Goal: Task Accomplishment & Management: Complete application form

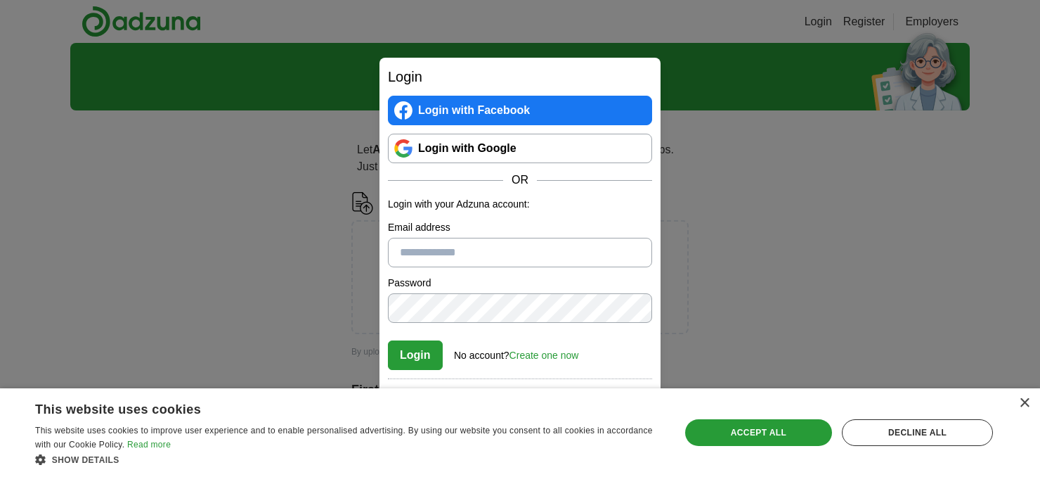
click at [536, 148] on link "Login with Google" at bounding box center [520, 149] width 264 height 30
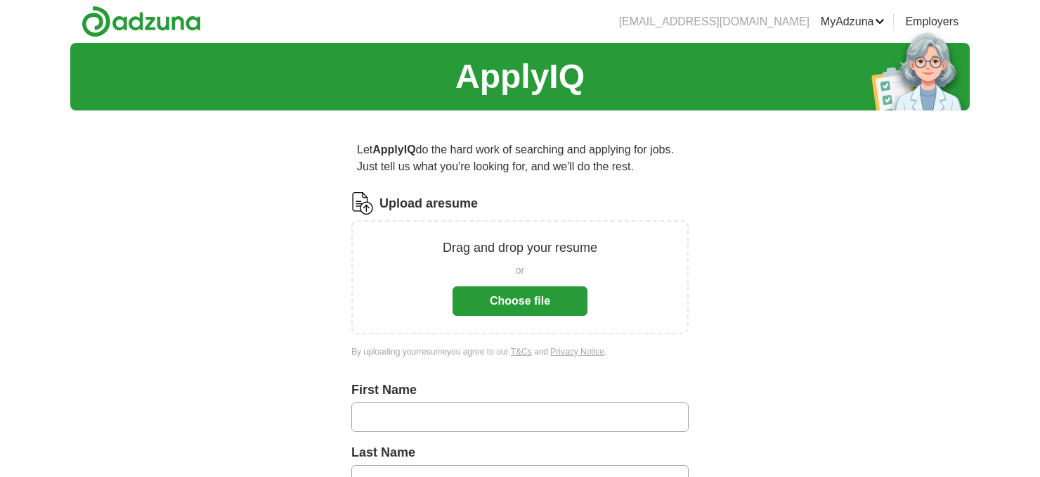
click at [620, 321] on div "Drag and drop your resume or Choose file" at bounding box center [519, 277] width 337 height 114
click at [517, 305] on button "Choose file" at bounding box center [520, 301] width 135 height 30
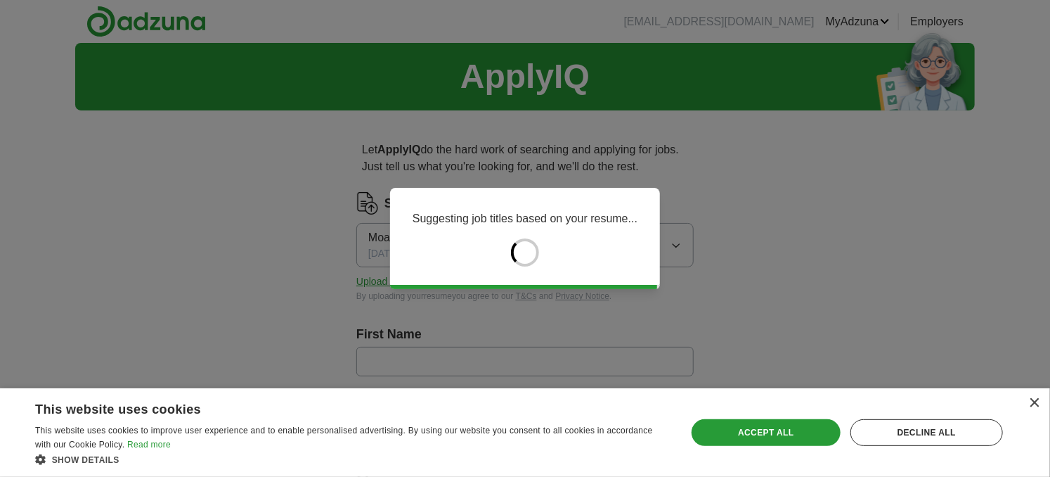
type input "******"
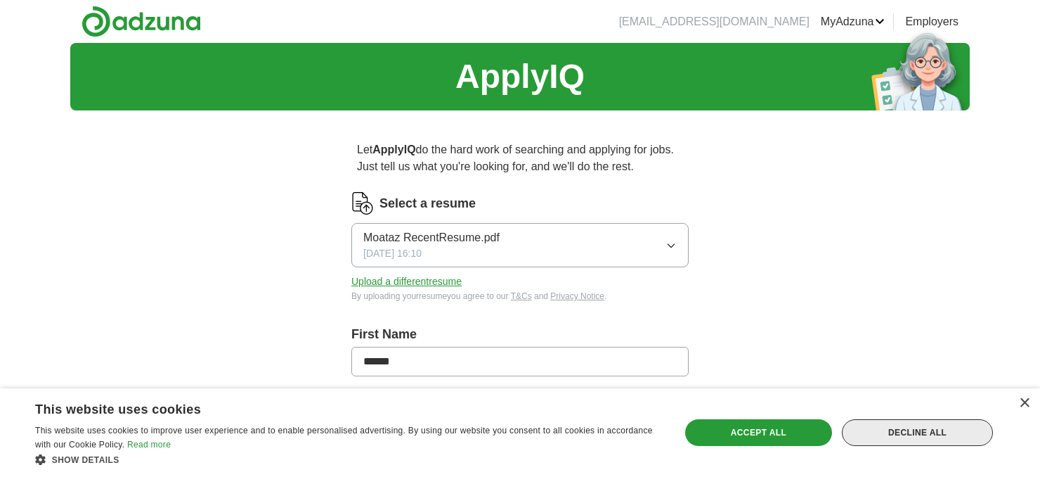
click at [884, 433] on div "Decline all" at bounding box center [917, 432] width 151 height 27
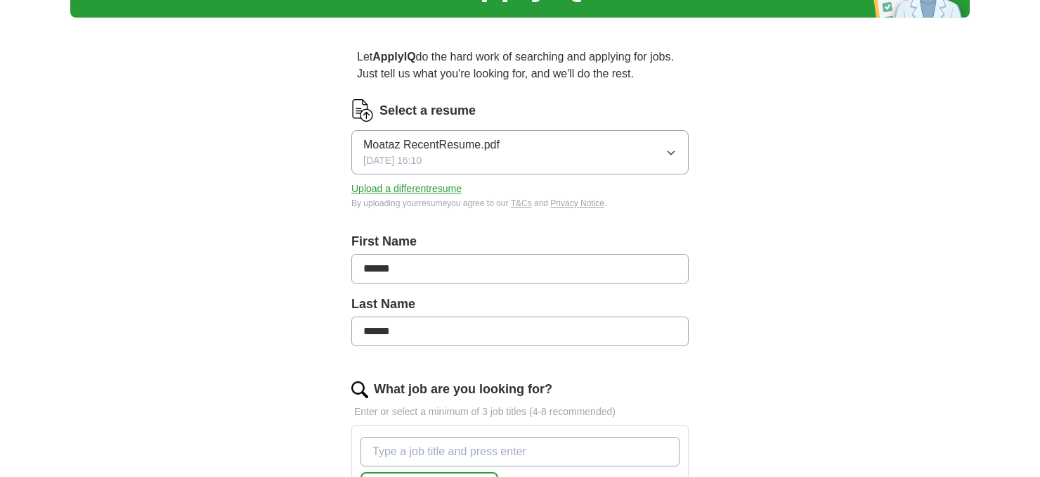
scroll to position [103, 0]
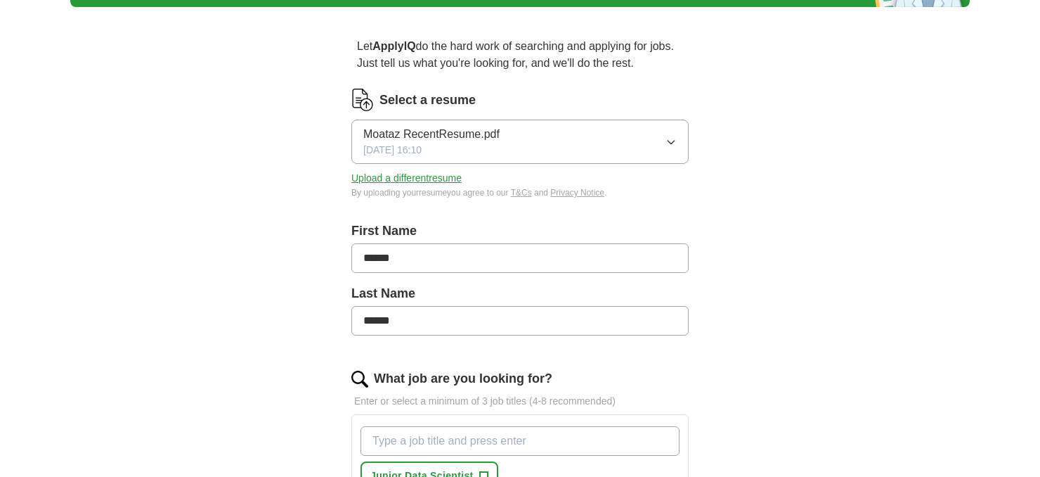
click at [395, 264] on input "******" at bounding box center [519, 258] width 337 height 30
type input "******"
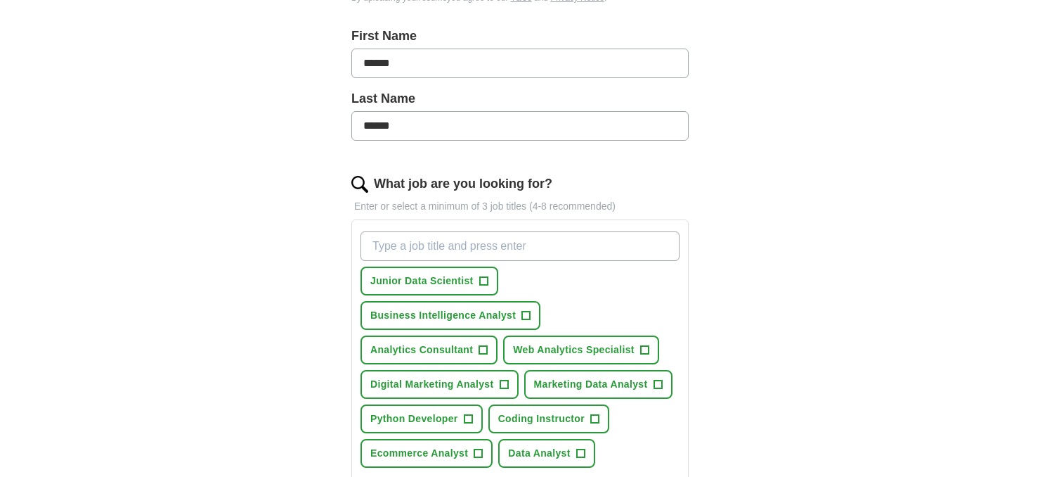
scroll to position [300, 0]
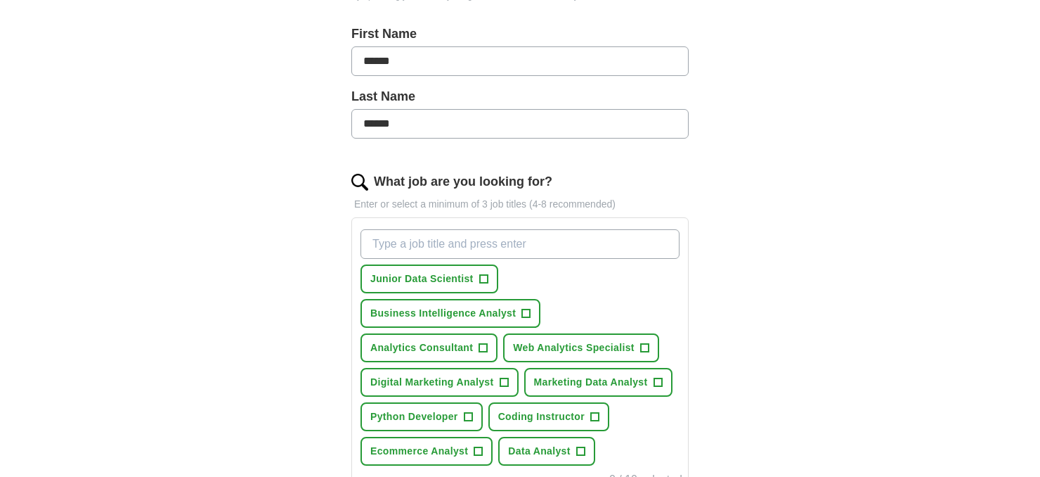
type input "******"
click at [437, 242] on input "What job are you looking for?" at bounding box center [520, 244] width 319 height 30
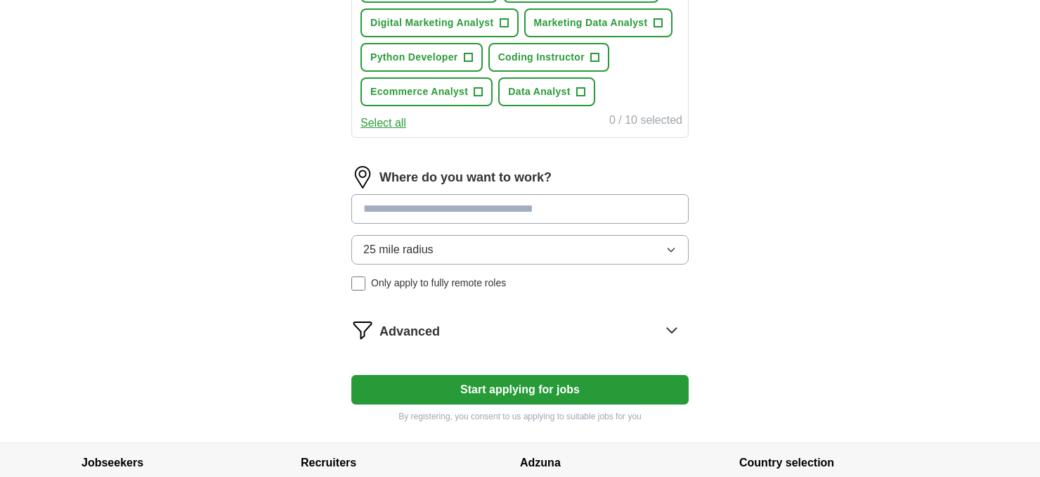
scroll to position [658, 0]
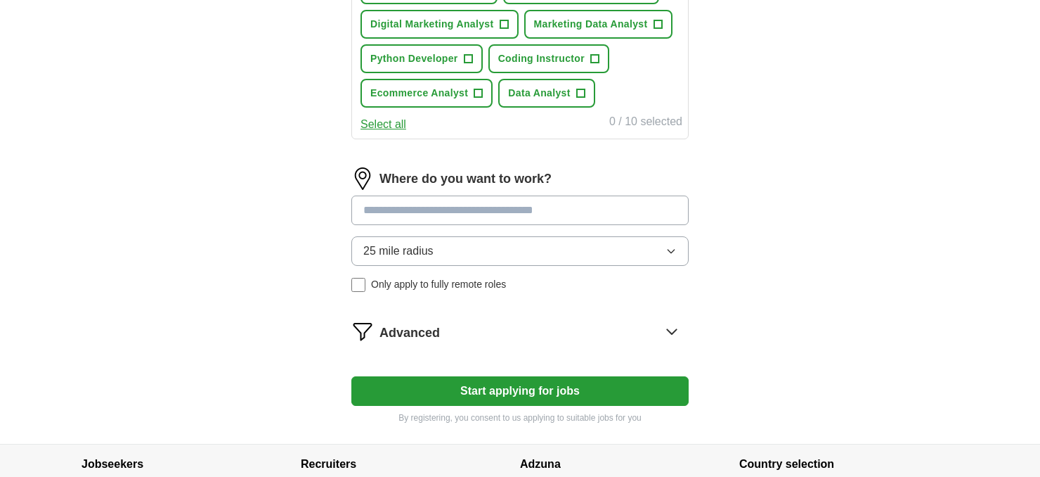
click at [460, 239] on div "Where do you want to work? 25 mile radius Only apply to fully remote roles" at bounding box center [519, 235] width 337 height 136
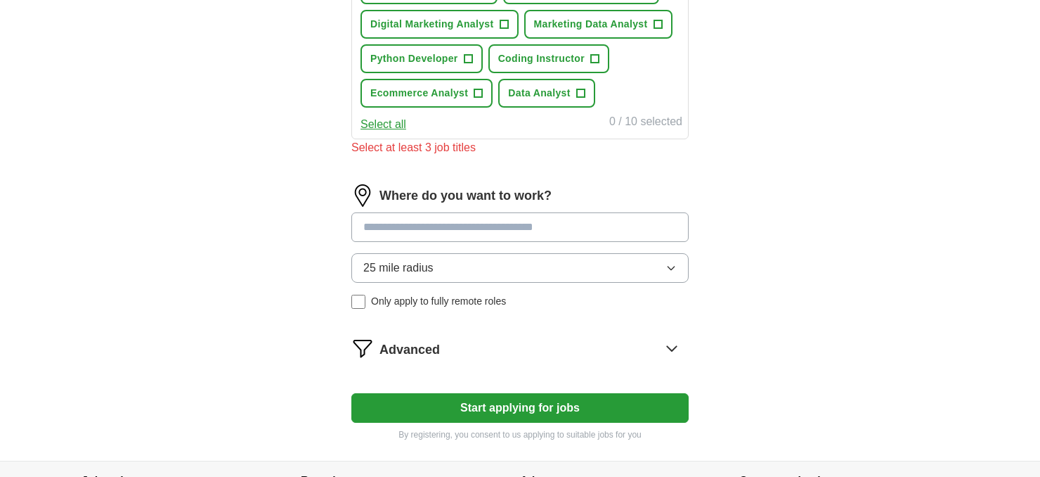
click at [452, 228] on input at bounding box center [519, 227] width 337 height 30
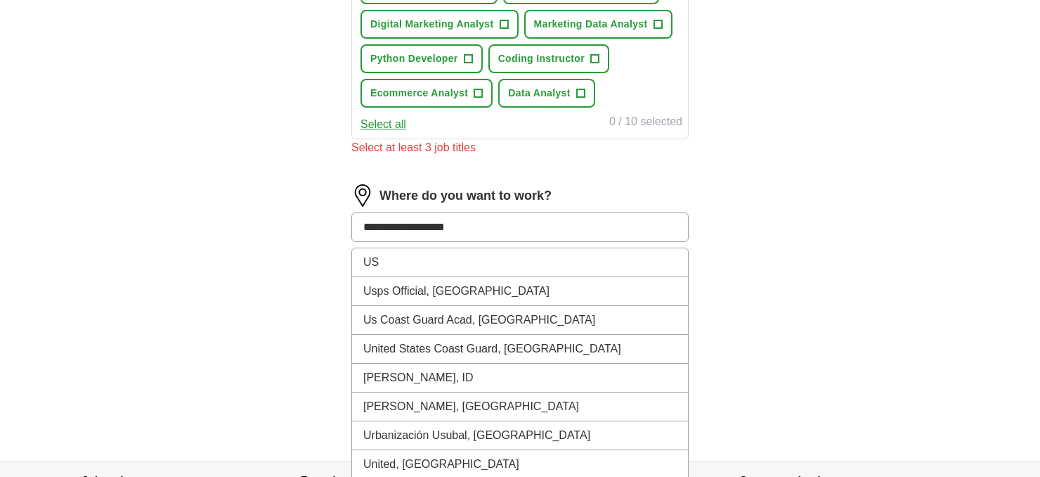
type input "**********"
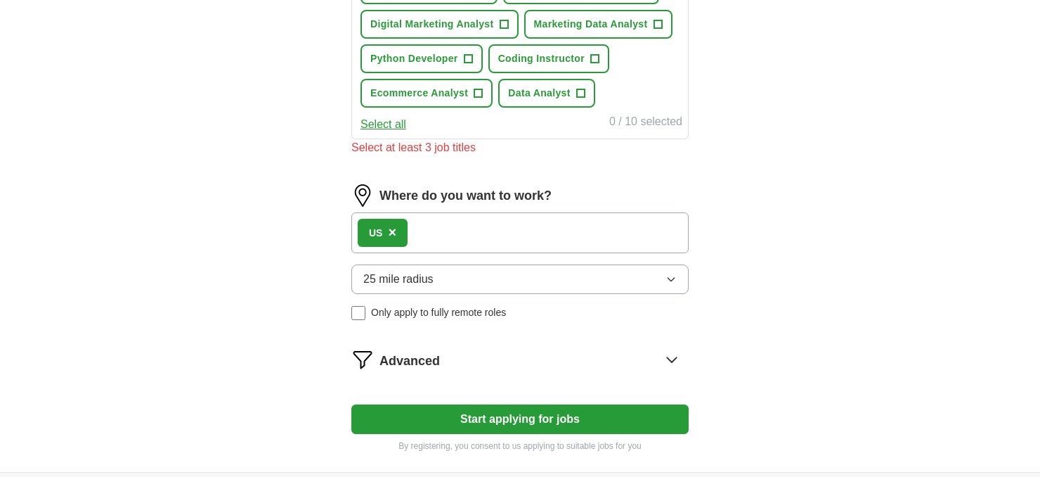
click at [479, 283] on button "25 mile radius" at bounding box center [519, 279] width 337 height 30
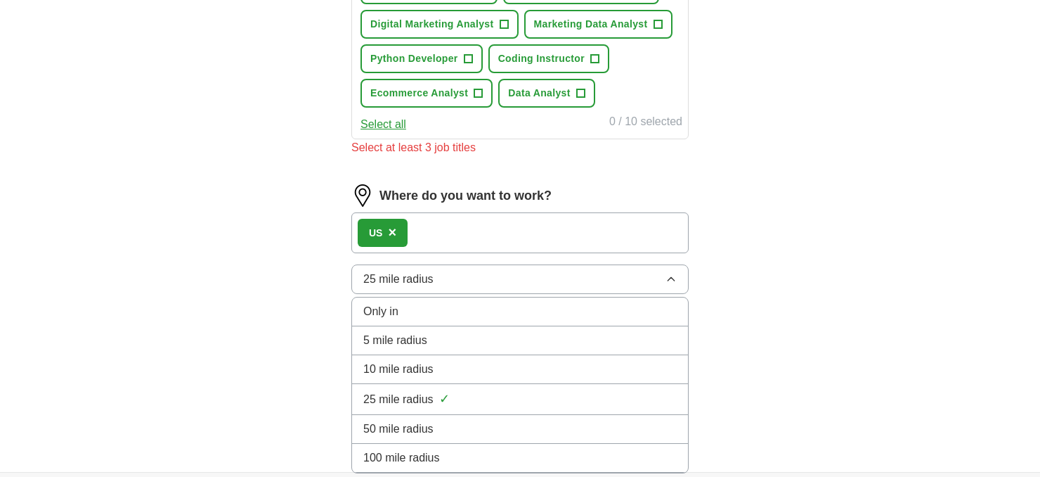
click at [429, 303] on div "Only in" at bounding box center [519, 311] width 313 height 17
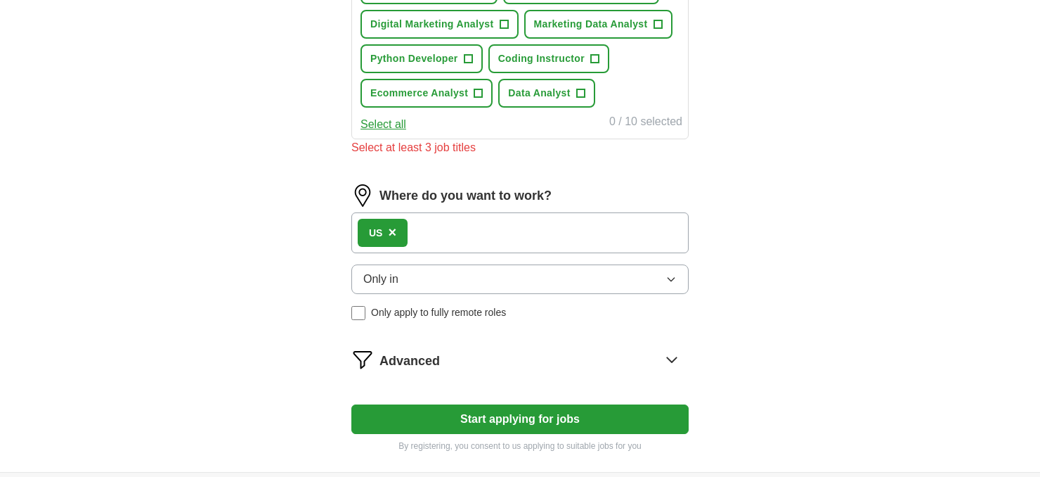
click at [410, 406] on button "Start applying for jobs" at bounding box center [519, 419] width 337 height 30
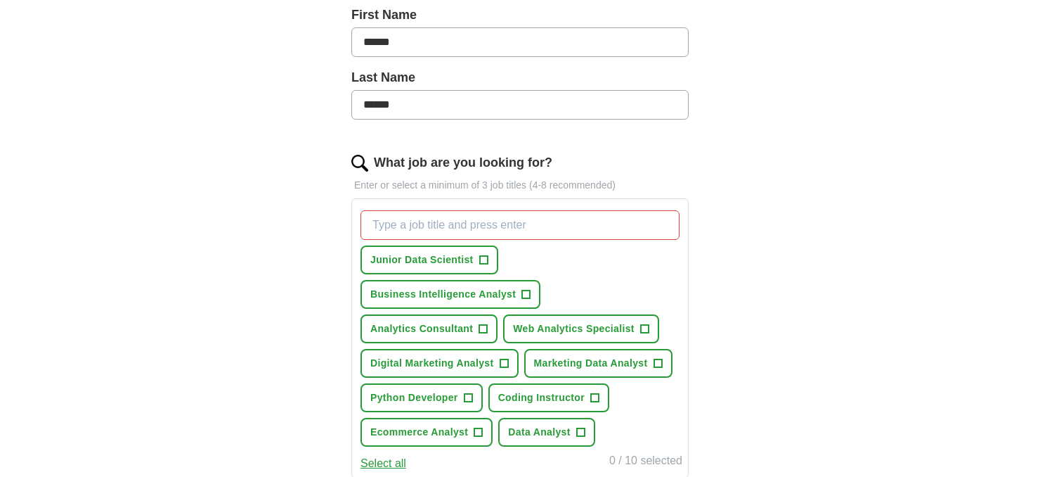
scroll to position [331, 0]
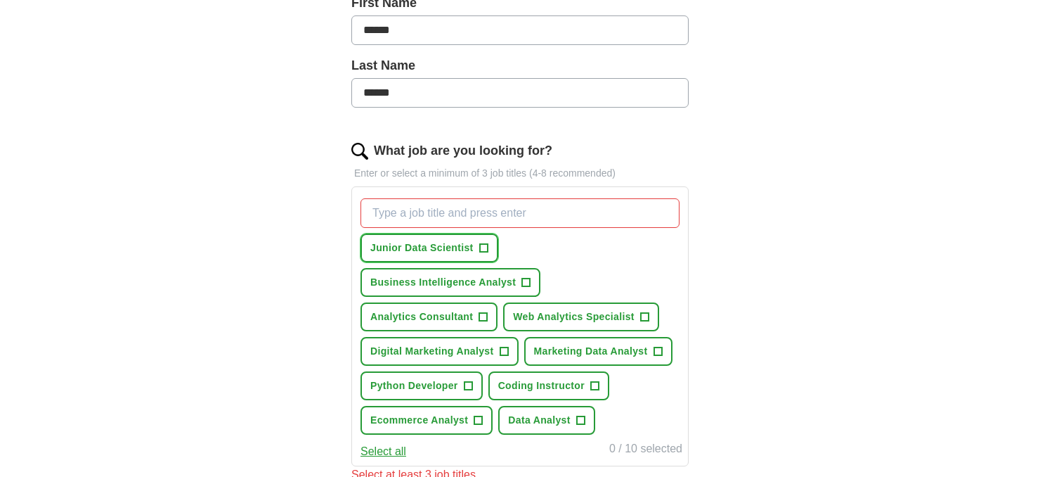
click at [483, 246] on span "+" at bounding box center [483, 247] width 8 height 11
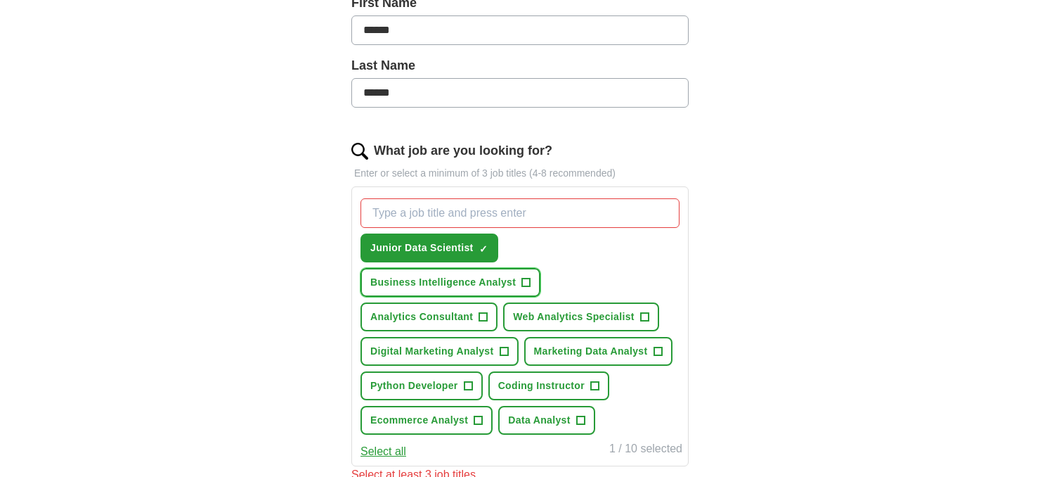
click at [524, 279] on span "+" at bounding box center [526, 282] width 8 height 11
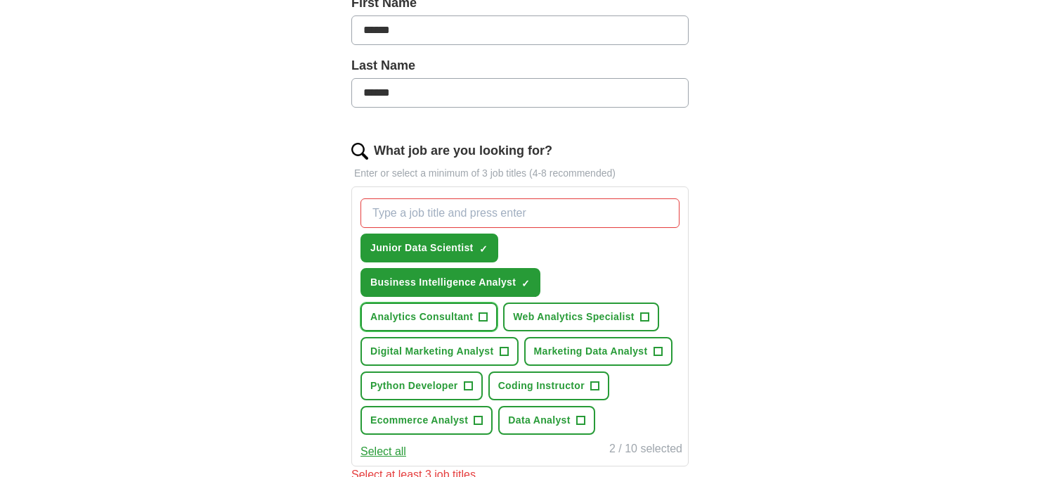
click at [471, 316] on span "Analytics Consultant" at bounding box center [421, 316] width 103 height 15
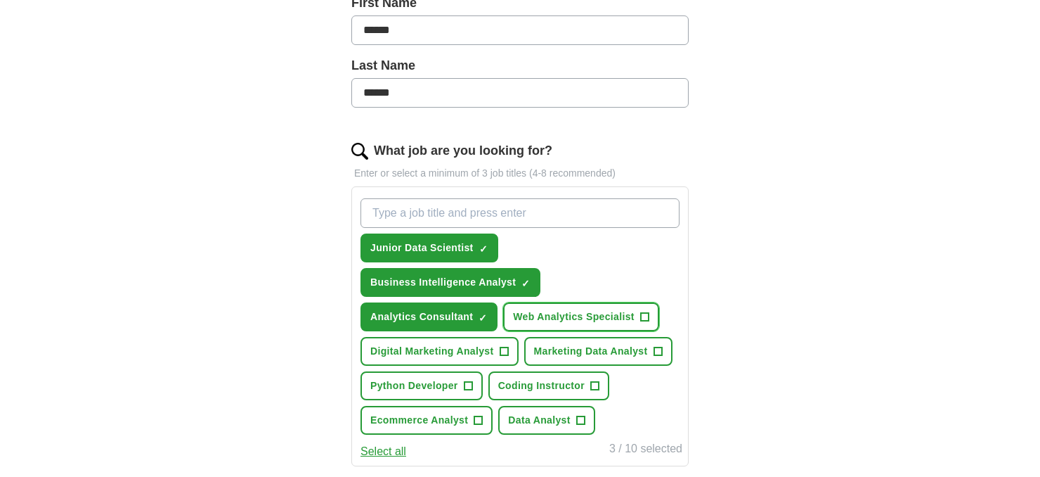
click at [602, 317] on span "Web Analytics Specialist" at bounding box center [574, 316] width 122 height 15
click at [505, 346] on span "+" at bounding box center [504, 351] width 8 height 11
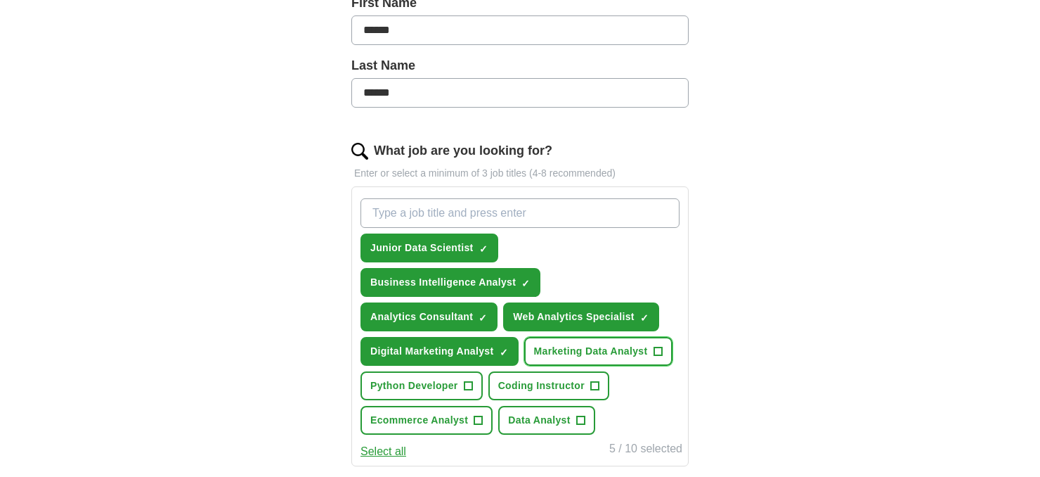
click at [605, 353] on span "Marketing Data Analyst" at bounding box center [591, 351] width 114 height 15
click at [550, 378] on span "Coding Instructor" at bounding box center [541, 385] width 86 height 15
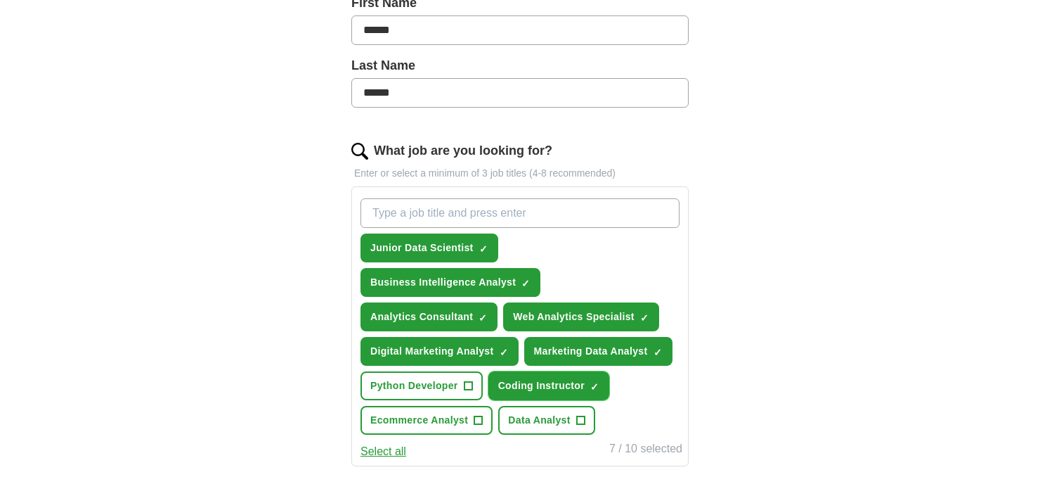
click at [550, 378] on span "Coding Instructor" at bounding box center [541, 385] width 86 height 15
click at [514, 413] on span "Data Analyst" at bounding box center [539, 420] width 63 height 15
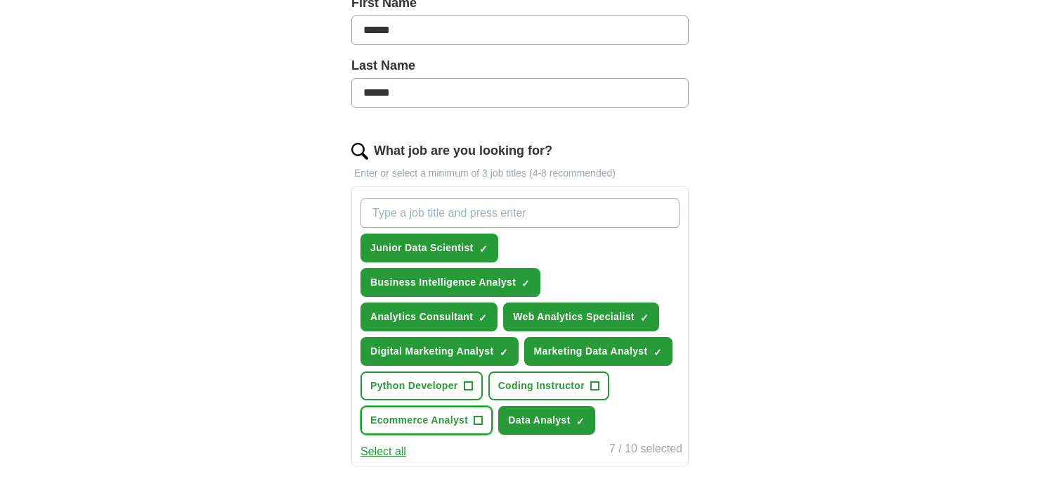
click at [462, 418] on span "Ecommerce Analyst" at bounding box center [419, 420] width 98 height 15
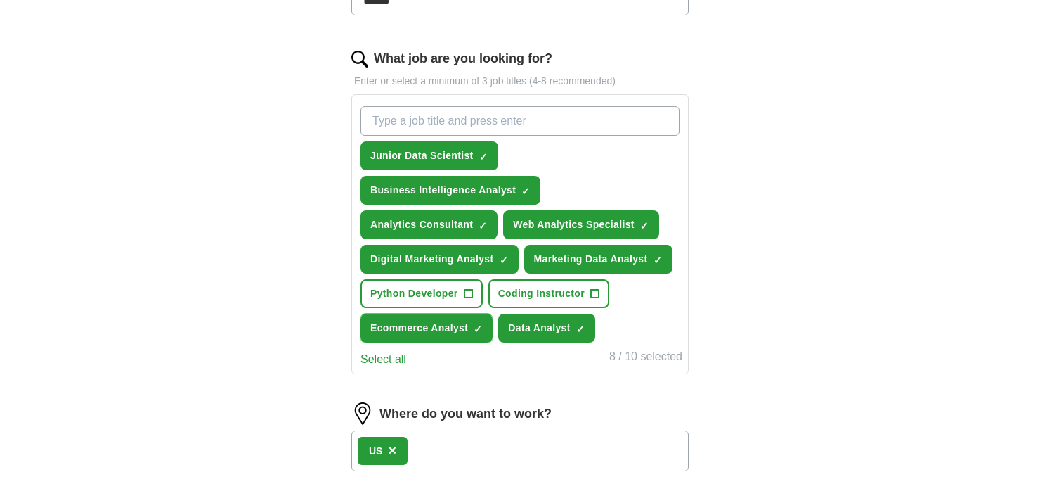
scroll to position [425, 0]
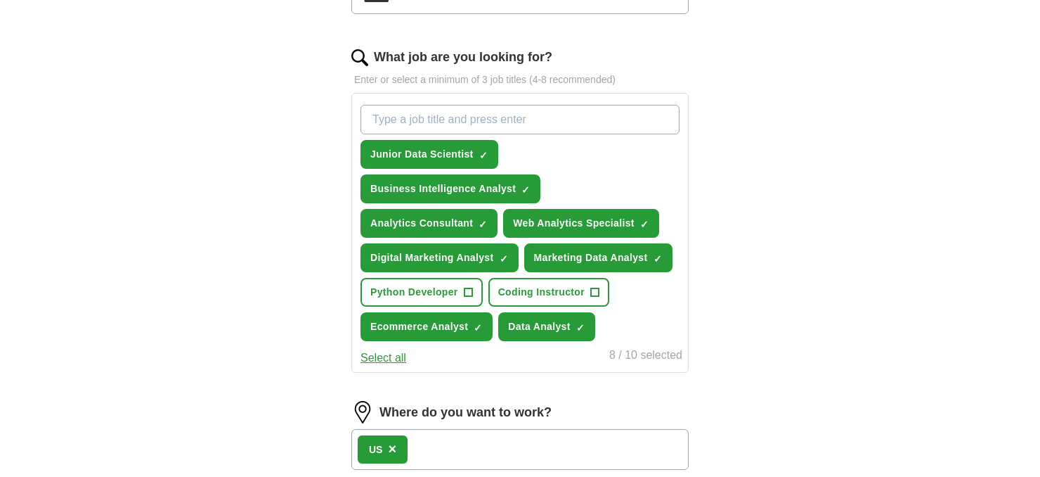
click at [399, 353] on button "Select all" at bounding box center [384, 357] width 46 height 17
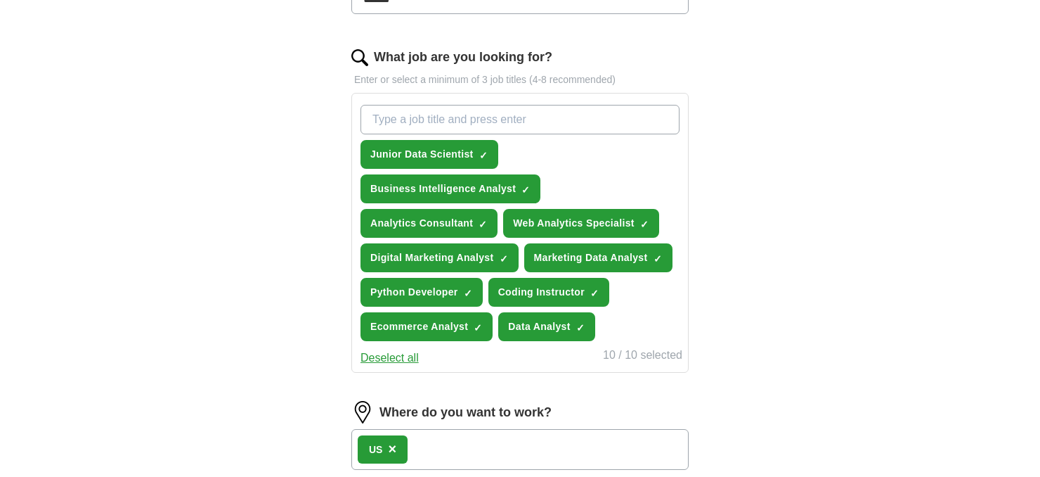
click at [399, 353] on button "Deselect all" at bounding box center [390, 357] width 58 height 17
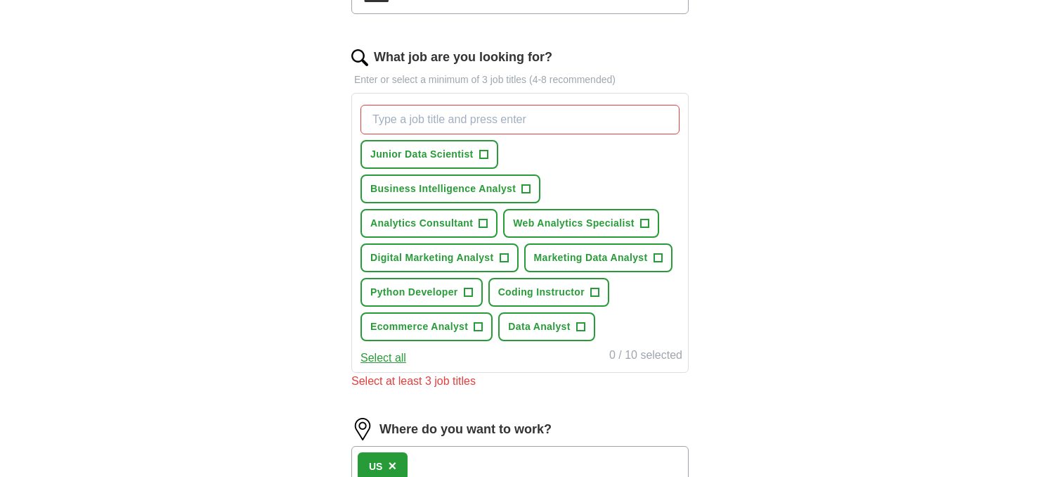
click at [401, 351] on button "Select all" at bounding box center [384, 357] width 46 height 17
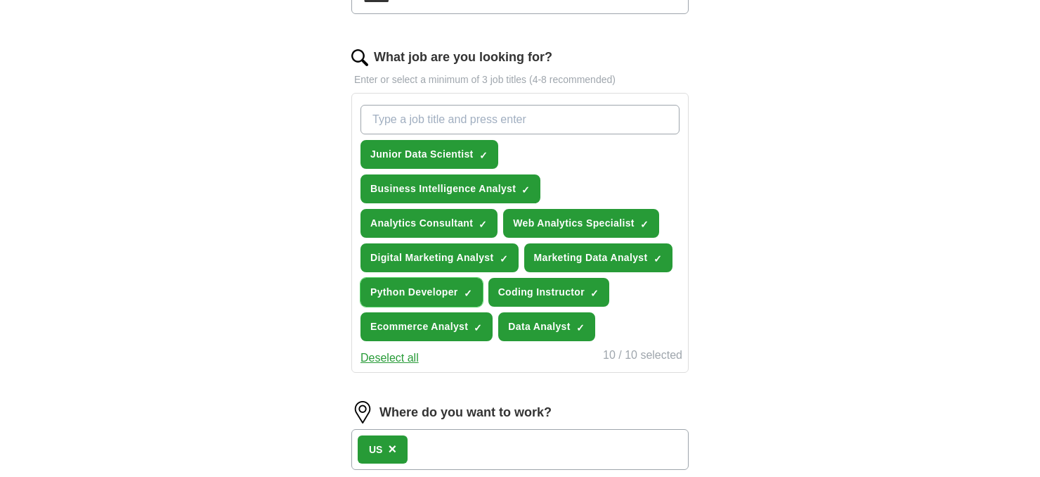
click at [460, 294] on button "Python Developer ✓ ×" at bounding box center [422, 292] width 122 height 29
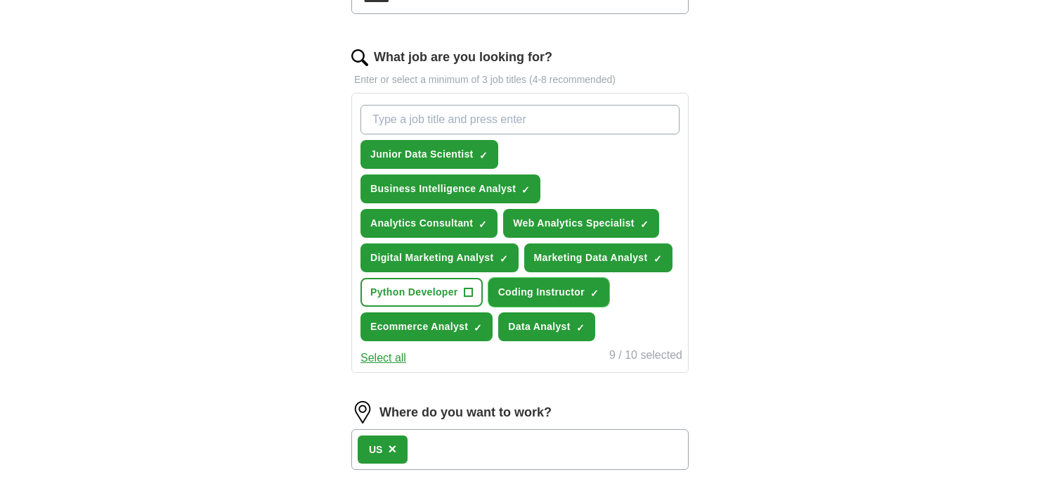
click at [555, 288] on span "Coding Instructor" at bounding box center [541, 292] width 86 height 15
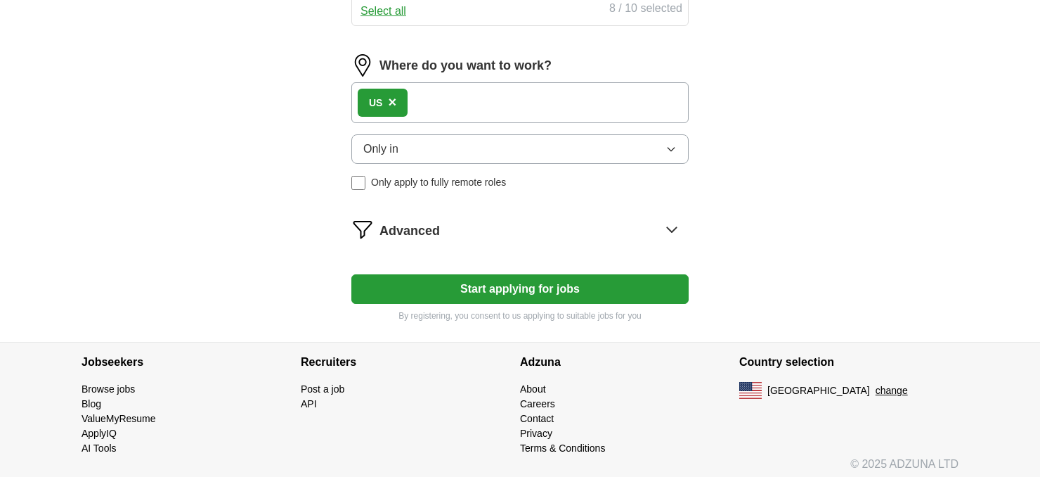
click at [555, 288] on button "Start applying for jobs" at bounding box center [519, 289] width 337 height 30
select select "**"
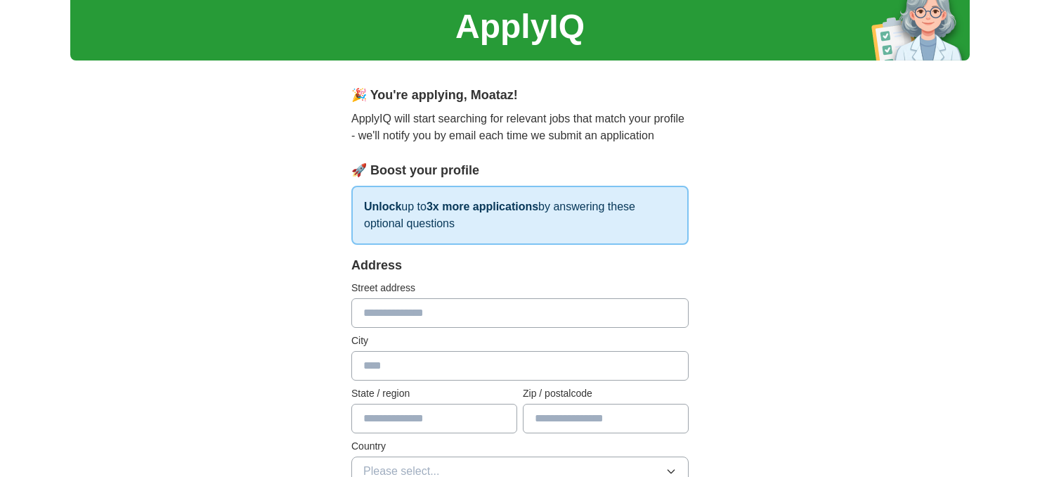
scroll to position [53, 0]
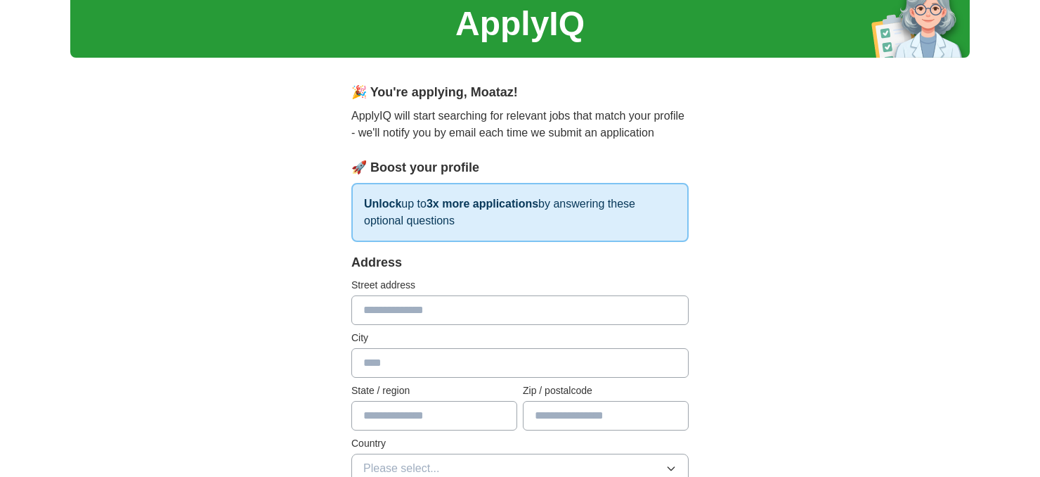
click at [465, 309] on input "text" at bounding box center [519, 310] width 337 height 30
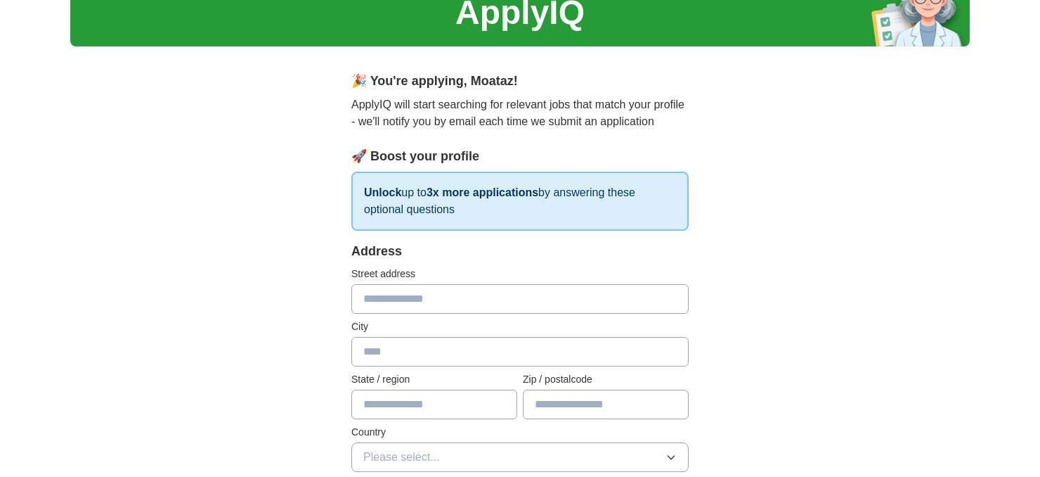
scroll to position [65, 0]
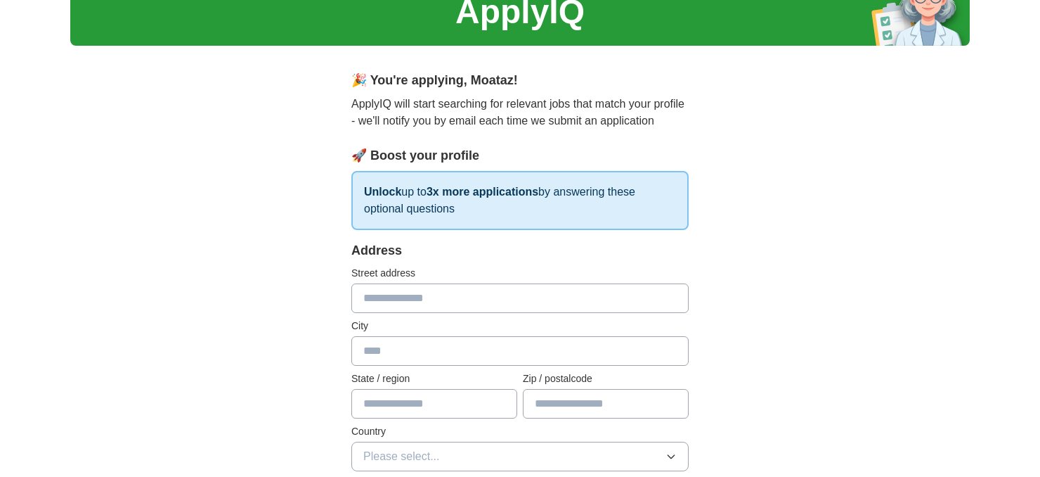
click at [426, 293] on input "text" at bounding box center [519, 298] width 337 height 30
type input "**********"
type input "********"
type input "*****"
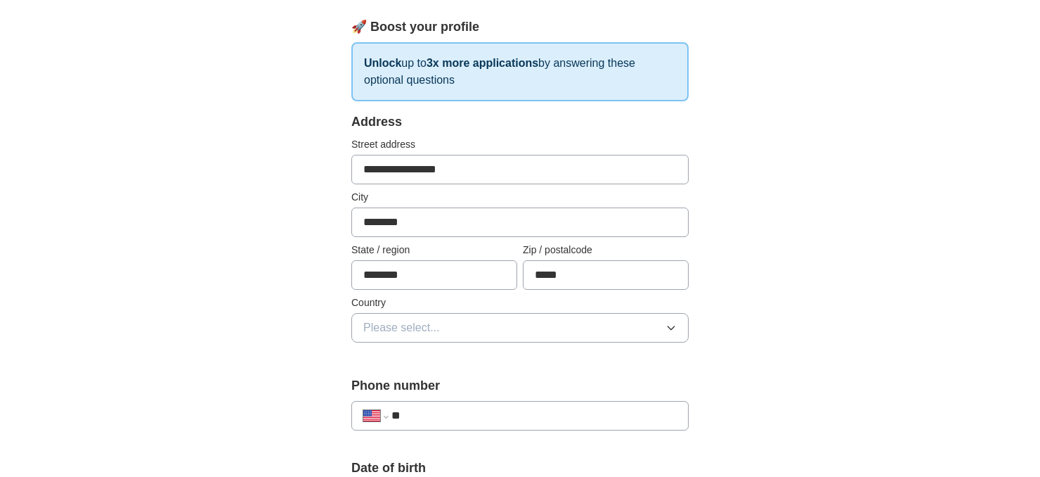
scroll to position [194, 0]
click at [451, 326] on button "Please select..." at bounding box center [519, 327] width 337 height 30
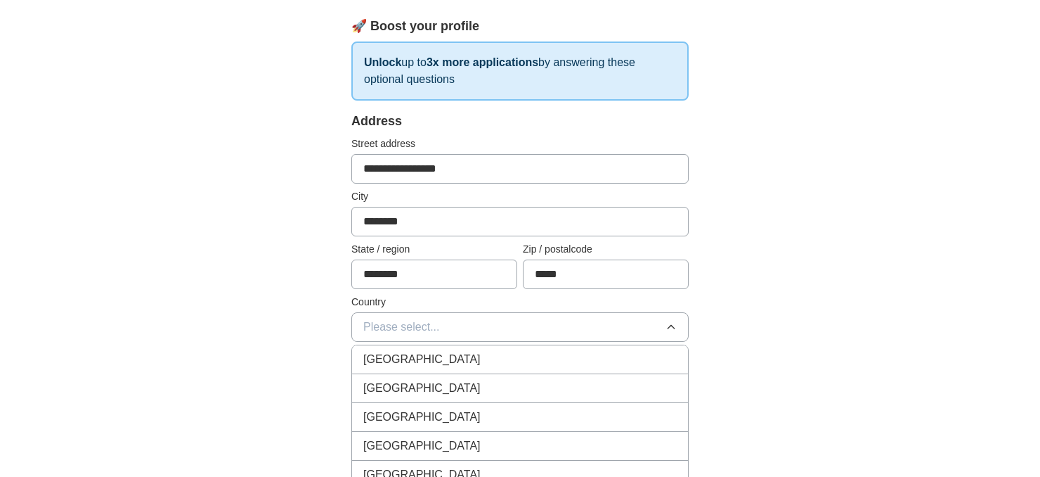
click at [420, 393] on span "United States" at bounding box center [421, 388] width 117 height 17
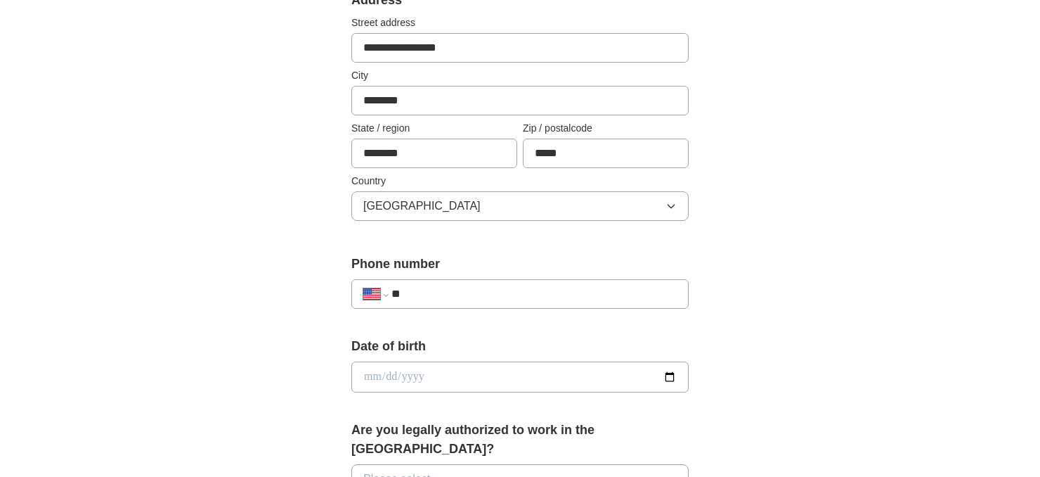
scroll to position [312, 0]
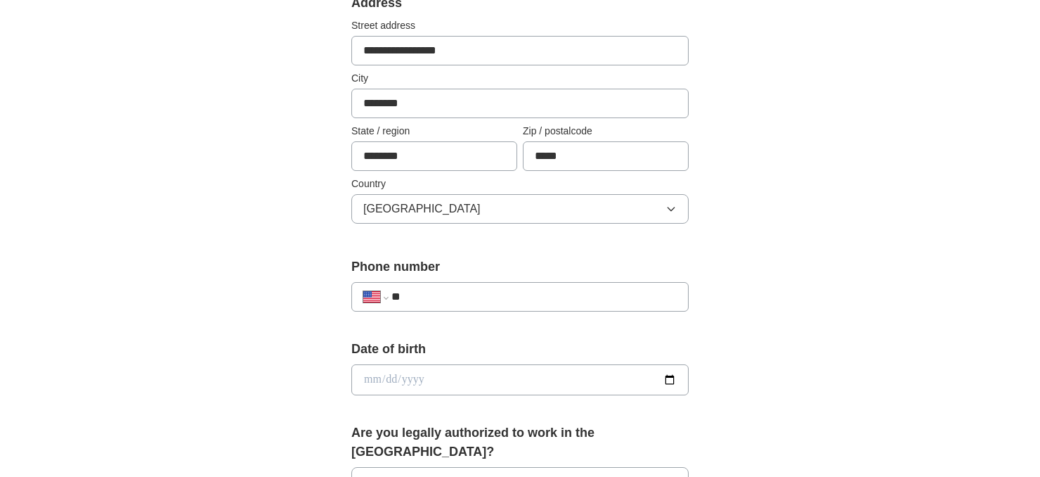
click at [448, 288] on input "**" at bounding box center [534, 296] width 285 height 17
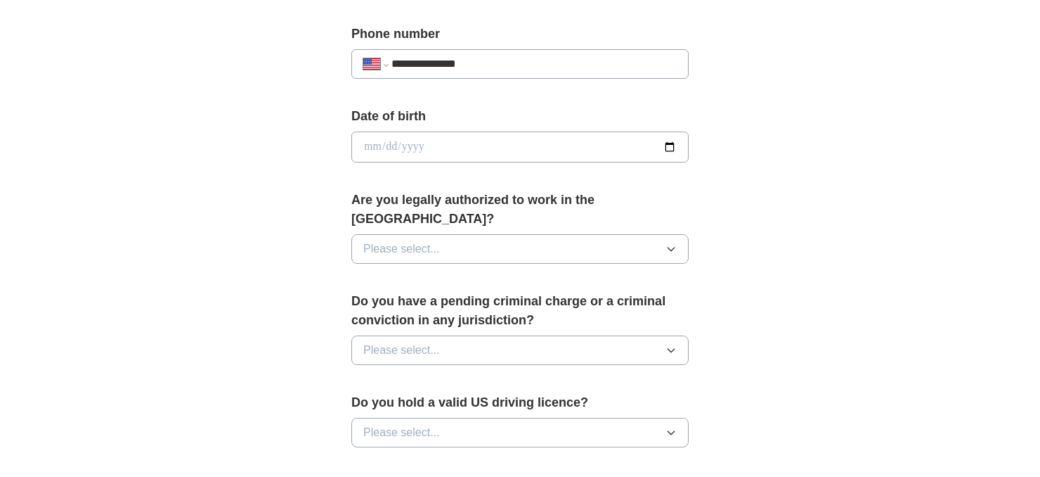
scroll to position [543, 0]
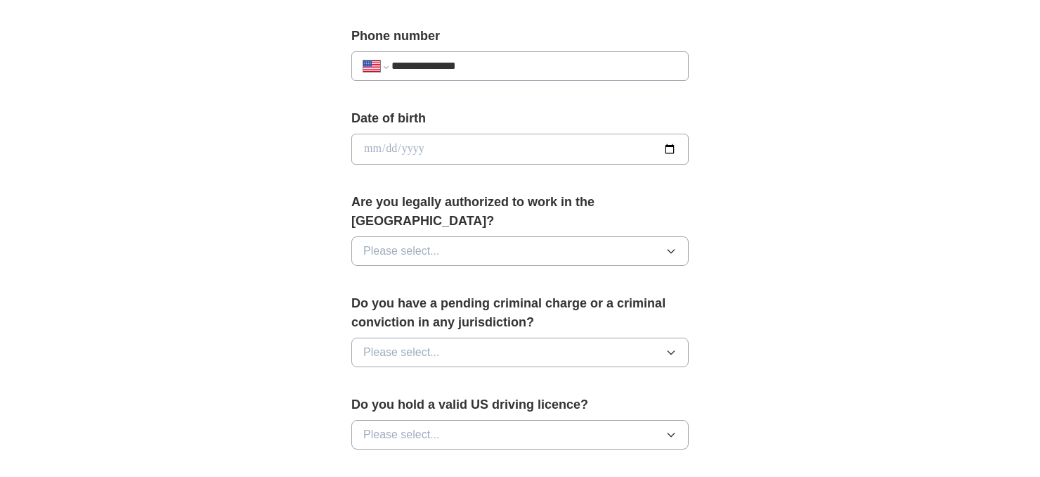
type input "**********"
click at [671, 143] on input "date" at bounding box center [519, 149] width 337 height 31
type input "**********"
click at [454, 236] on button "Please select..." at bounding box center [519, 251] width 337 height 30
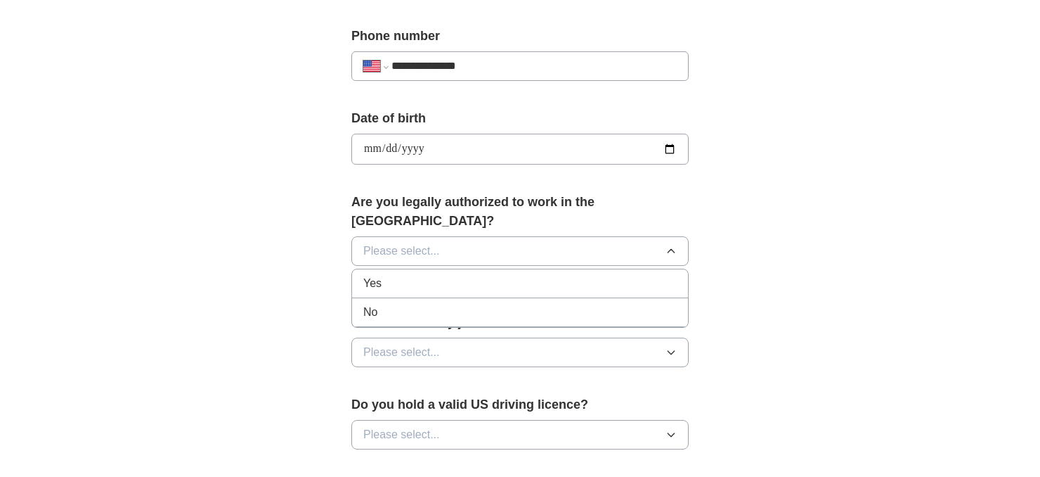
click at [384, 275] on div "Yes" at bounding box center [519, 283] width 313 height 17
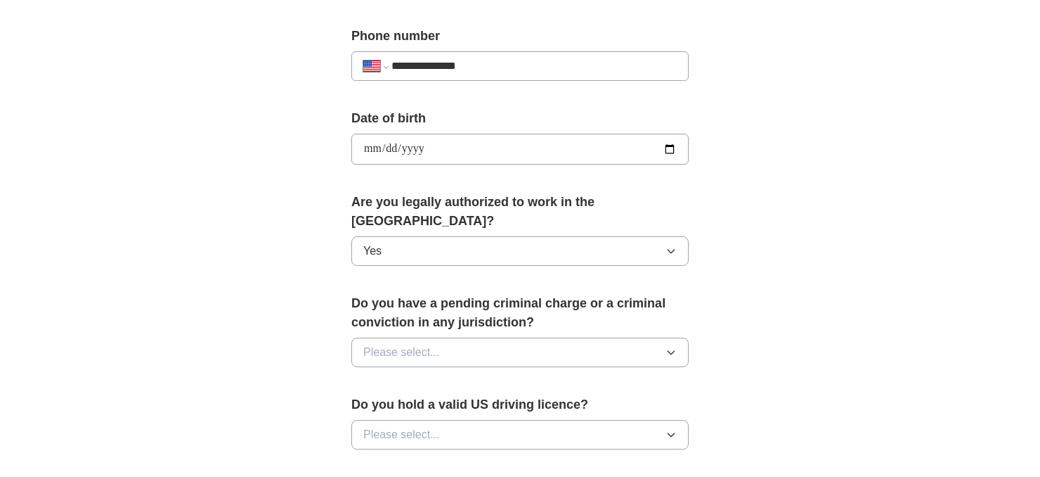
click at [441, 337] on button "Please select..." at bounding box center [519, 352] width 337 height 30
click at [380, 405] on div "No" at bounding box center [519, 413] width 313 height 17
click at [385, 426] on span "Please select..." at bounding box center [401, 434] width 77 height 17
click at [393, 458] on div "Yes" at bounding box center [519, 466] width 313 height 17
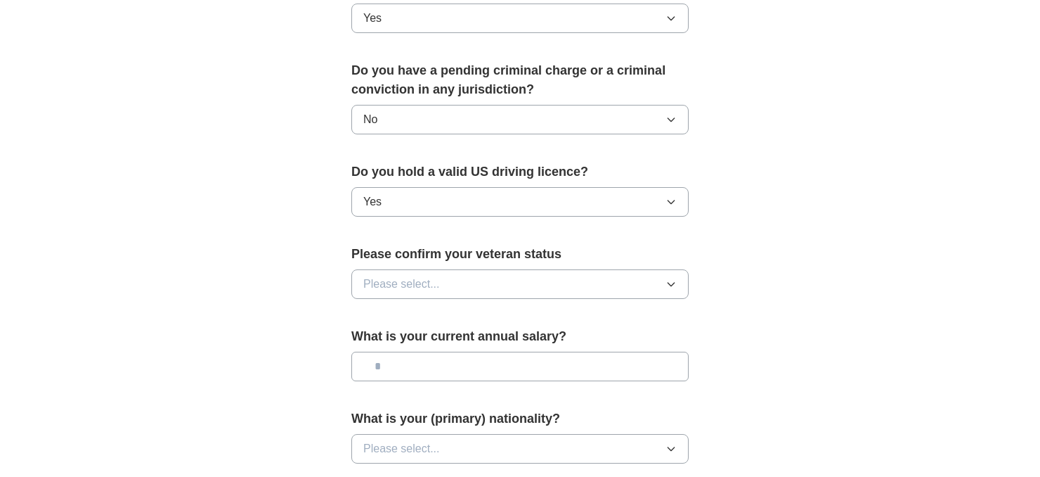
scroll to position [800, 0]
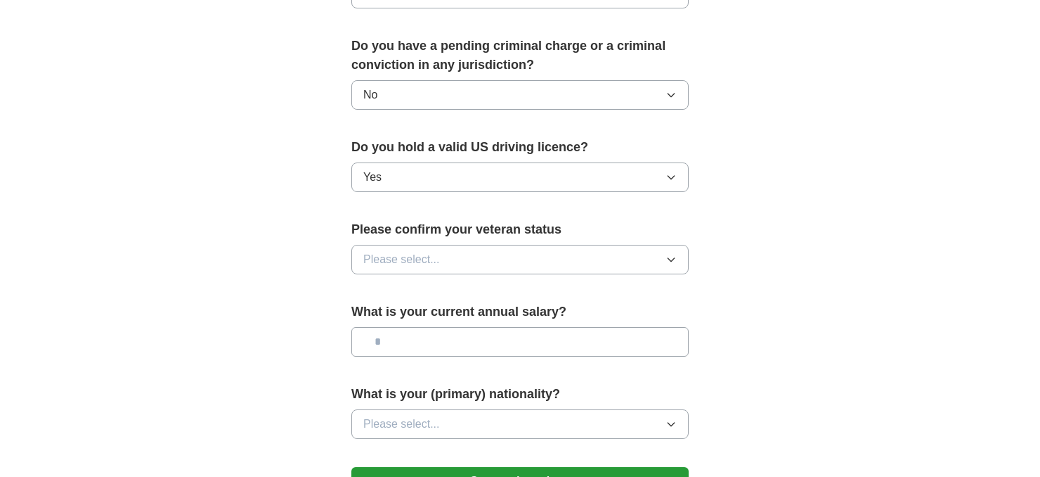
click at [412, 251] on span "Please select..." at bounding box center [401, 259] width 77 height 17
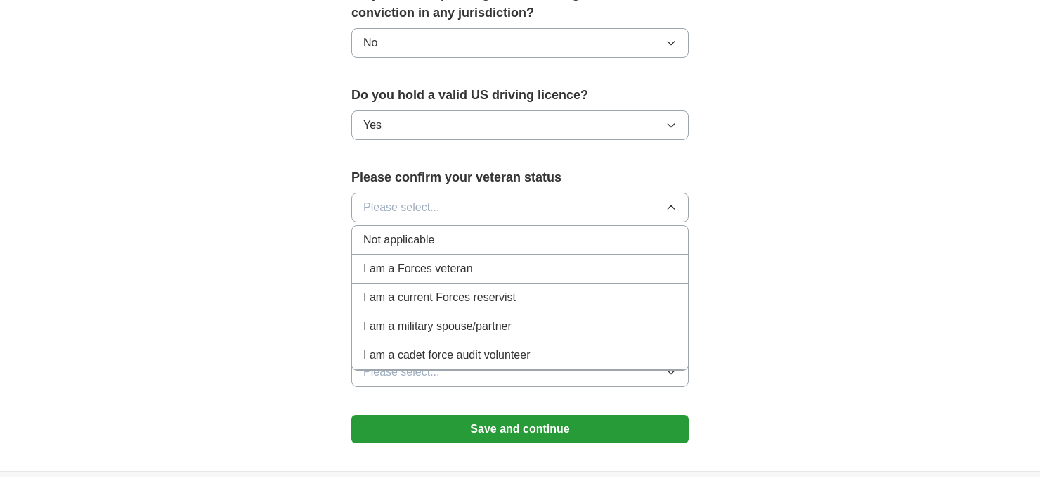
scroll to position [853, 0]
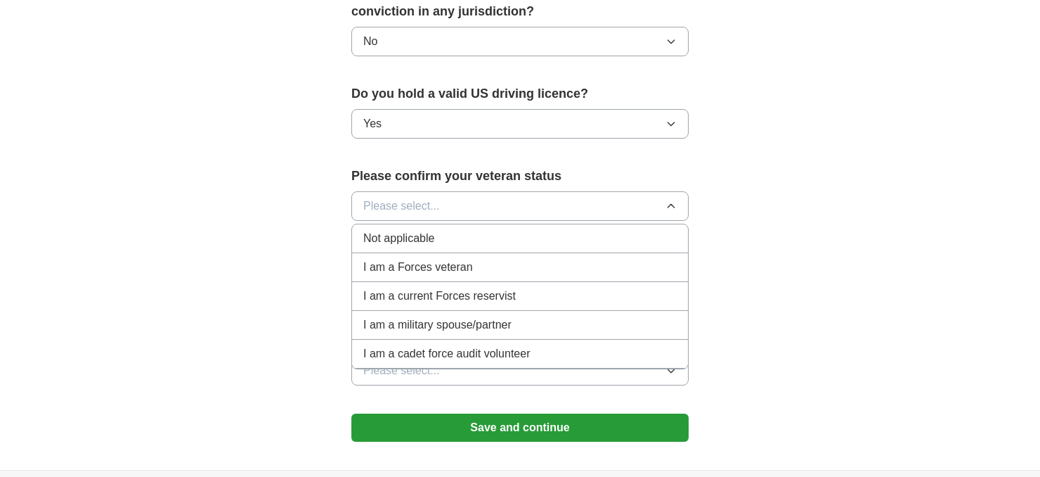
click at [448, 230] on div "Not applicable" at bounding box center [519, 238] width 313 height 17
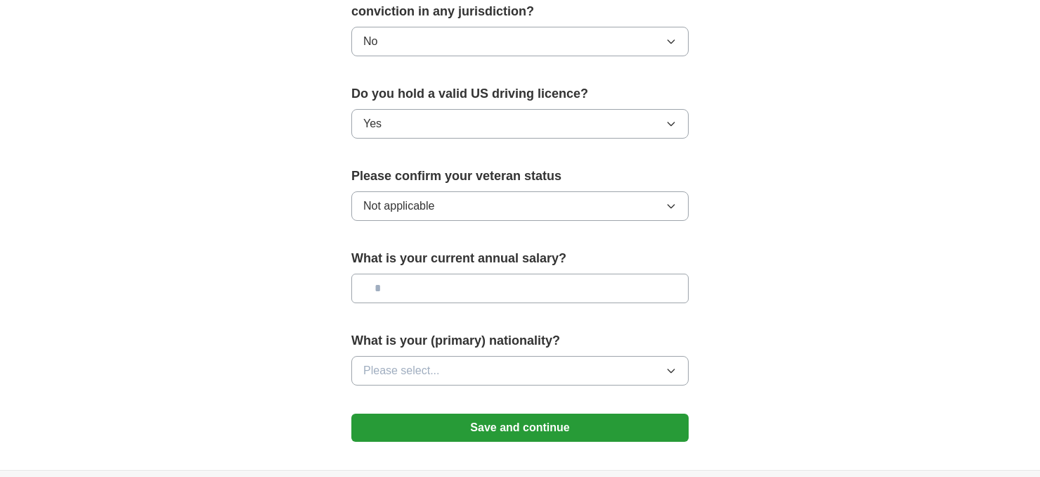
click at [423, 273] on input "text" at bounding box center [519, 288] width 337 height 30
type input "*******"
click at [442, 356] on button "Please select..." at bounding box center [519, 371] width 337 height 30
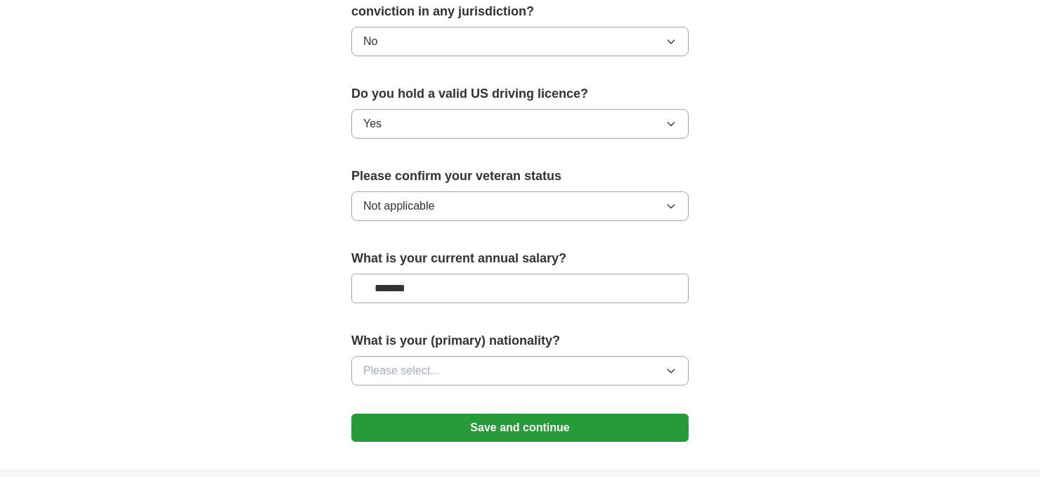
click at [451, 413] on button "Save and continue" at bounding box center [519, 427] width 337 height 28
